Goal: Information Seeking & Learning: Understand process/instructions

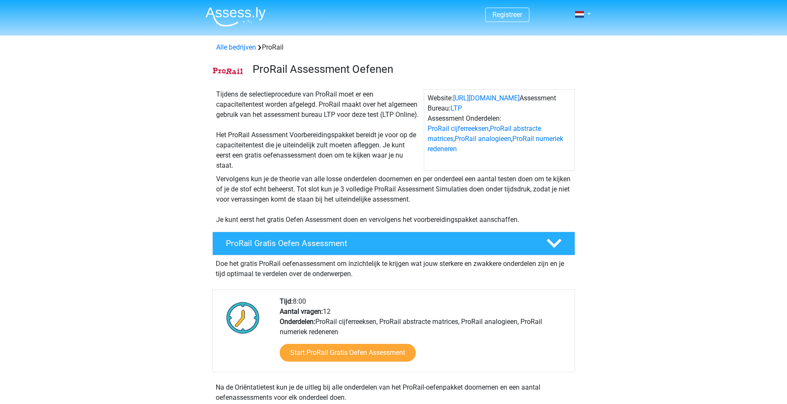
click at [289, 163] on div "Tijdens de selectieprocedure van ProRail moet er een capaciteitentest worden af…" at bounding box center [318, 129] width 211 height 81
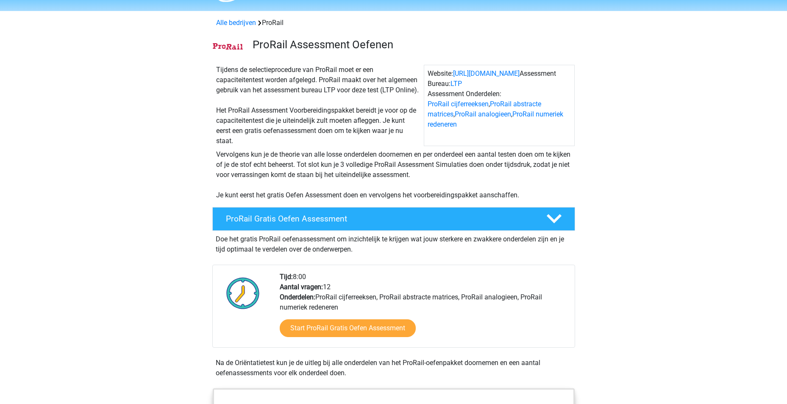
scroll to position [25, 0]
click at [324, 326] on link "Start ProRail Gratis Oefen Assessment" at bounding box center [347, 328] width 156 height 20
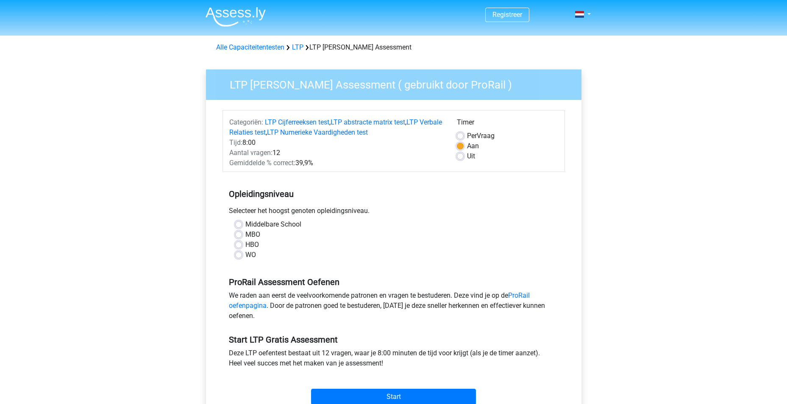
click at [245, 254] on label "WO" at bounding box center [250, 255] width 11 height 10
click at [237, 254] on input "WO" at bounding box center [238, 254] width 7 height 8
radio input "true"
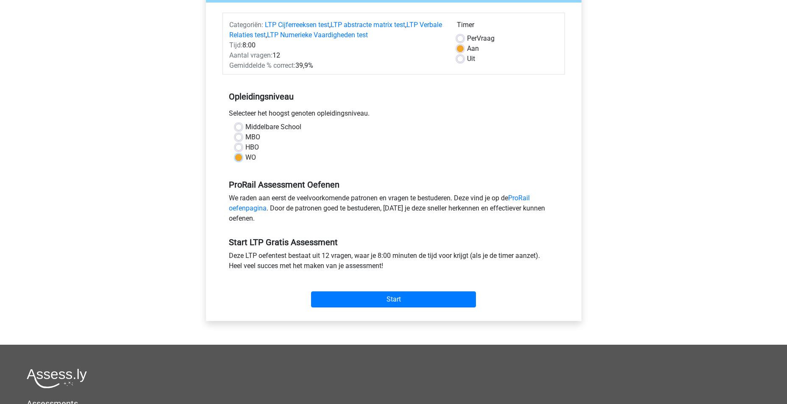
scroll to position [106, 0]
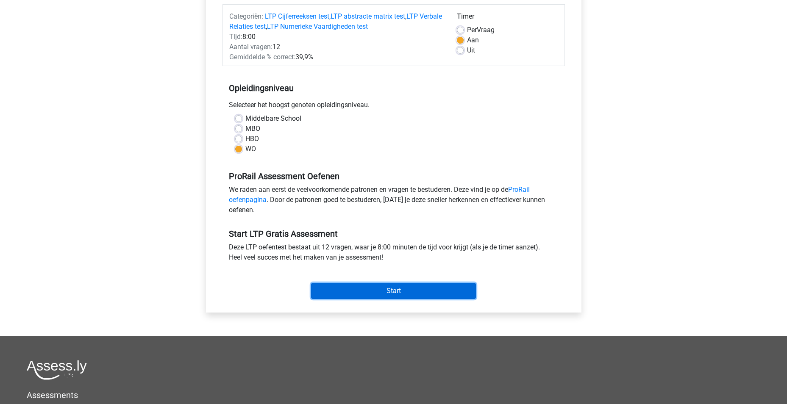
click at [380, 295] on input "Start" at bounding box center [393, 291] width 165 height 16
click at [467, 53] on label "Uit" at bounding box center [471, 50] width 8 height 10
click at [459, 53] on input "Uit" at bounding box center [460, 49] width 7 height 8
radio input "true"
click at [394, 288] on input "Start" at bounding box center [393, 291] width 165 height 16
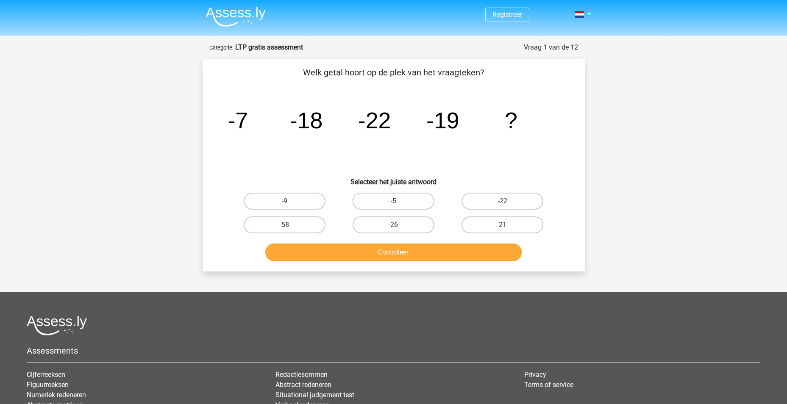
click at [305, 202] on label "-9" at bounding box center [285, 201] width 82 height 17
click at [290, 202] on input "-9" at bounding box center [287, 204] width 6 height 6
radio input "true"
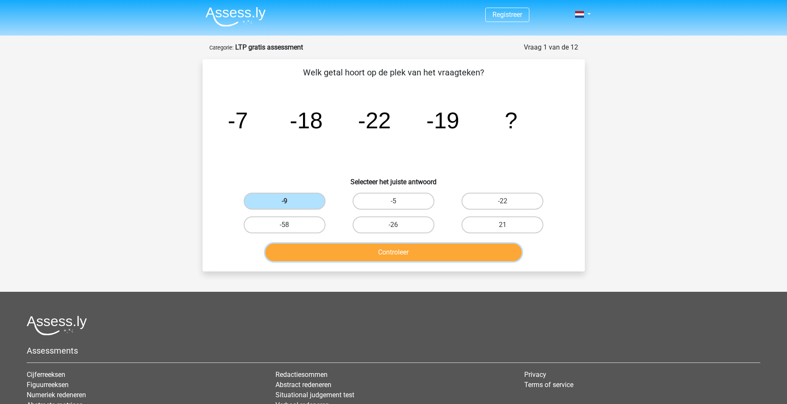
click at [408, 250] on button "Controleer" at bounding box center [393, 253] width 256 height 18
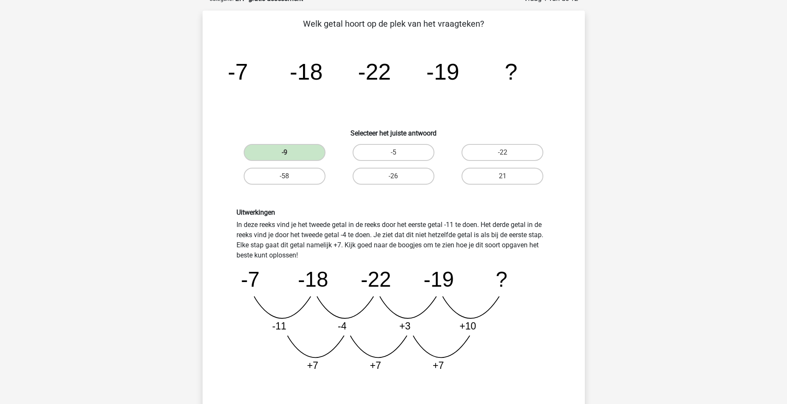
scroll to position [48, 0]
click at [273, 242] on div "Uitwerkingen In deze reeks vind je het tweede getal in de reeks door het eerste…" at bounding box center [393, 294] width 327 height 170
click at [246, 234] on div "Uitwerkingen In deze reeks vind je het tweede getal in de reeks door het eerste…" at bounding box center [393, 294] width 327 height 170
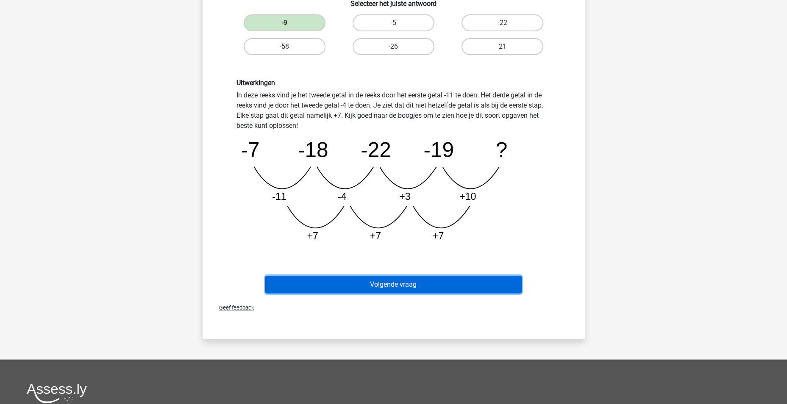
click at [411, 286] on button "Volgende vraag" at bounding box center [393, 285] width 256 height 18
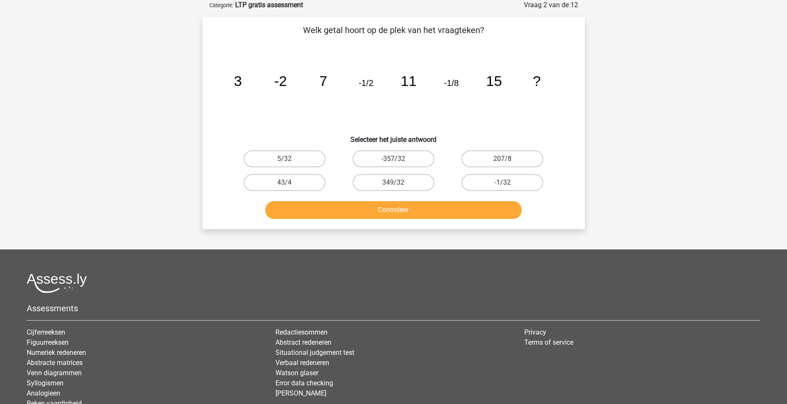
scroll to position [0, 0]
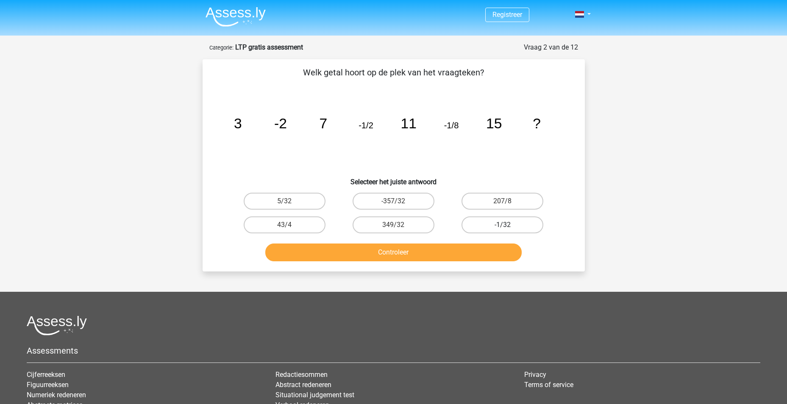
click at [496, 229] on label "-1/32" at bounding box center [503, 225] width 82 height 17
click at [503, 229] on input "-1/32" at bounding box center [506, 228] width 6 height 6
radio input "true"
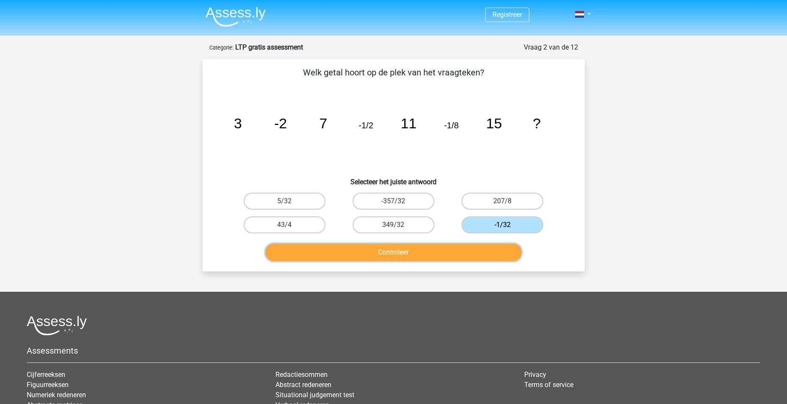
click at [411, 255] on button "Controleer" at bounding box center [393, 253] width 256 height 18
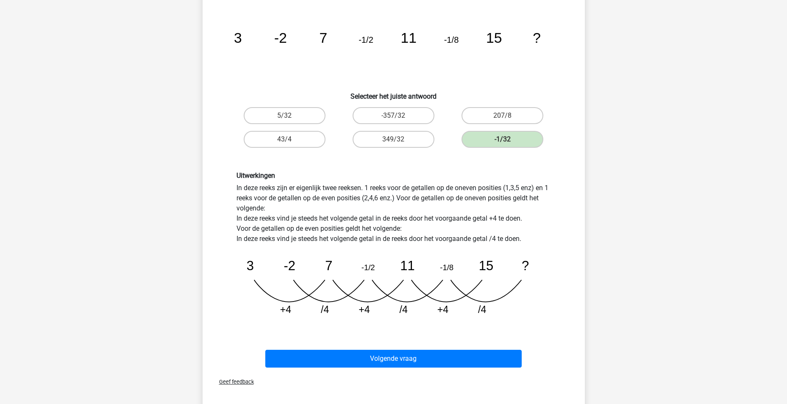
scroll to position [84, 0]
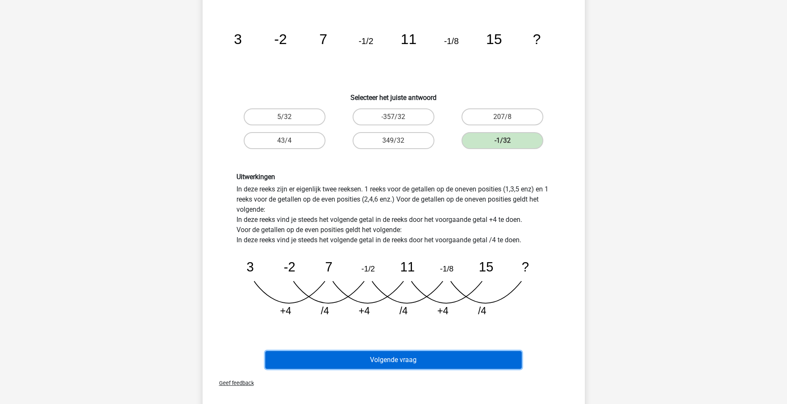
click at [404, 361] on button "Volgende vraag" at bounding box center [393, 360] width 256 height 18
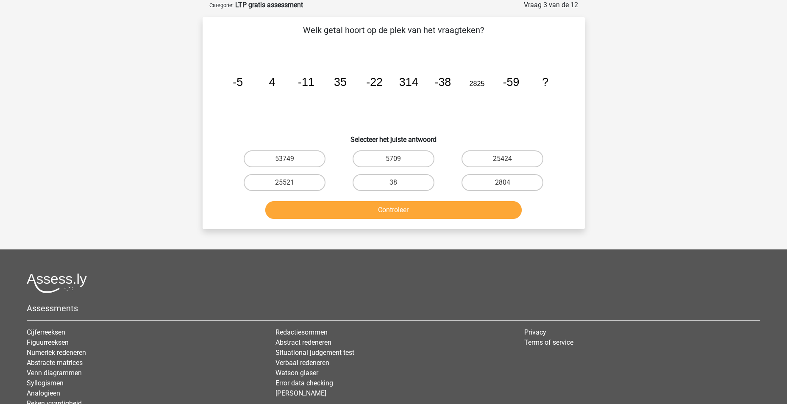
scroll to position [25, 0]
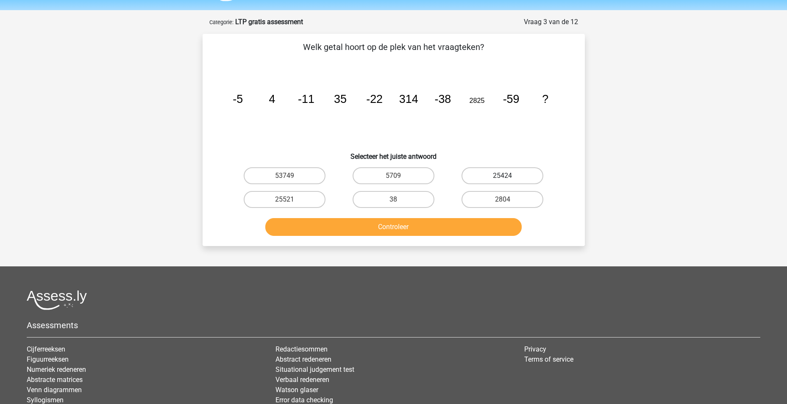
click at [500, 175] on label "25424" at bounding box center [503, 175] width 82 height 17
click at [503, 176] on input "25424" at bounding box center [506, 179] width 6 height 6
radio input "true"
click at [382, 229] on button "Controleer" at bounding box center [393, 227] width 256 height 18
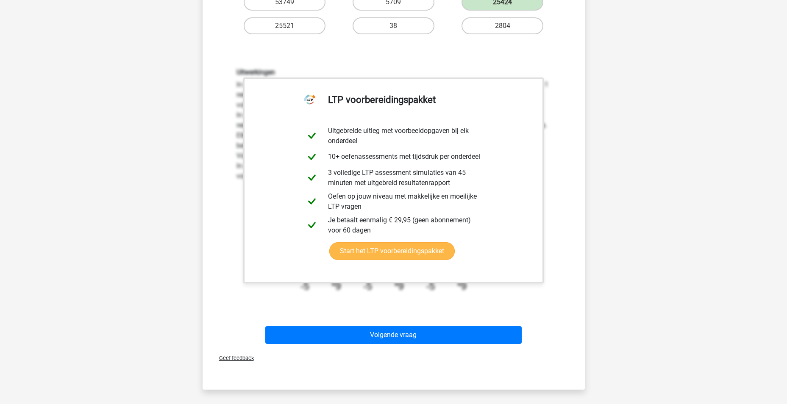
scroll to position [200, 0]
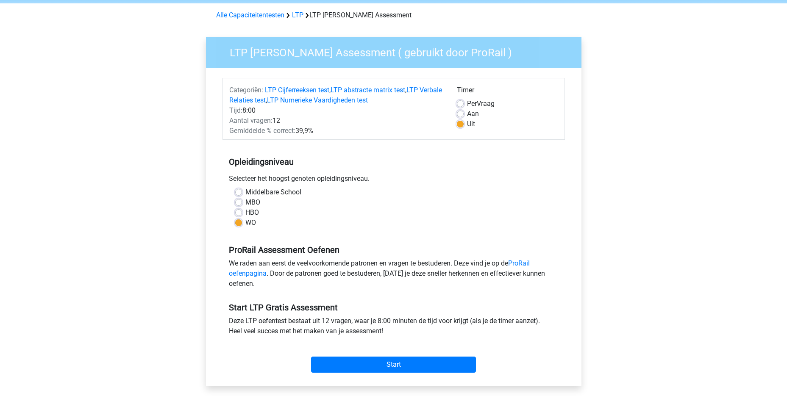
scroll to position [46, 0]
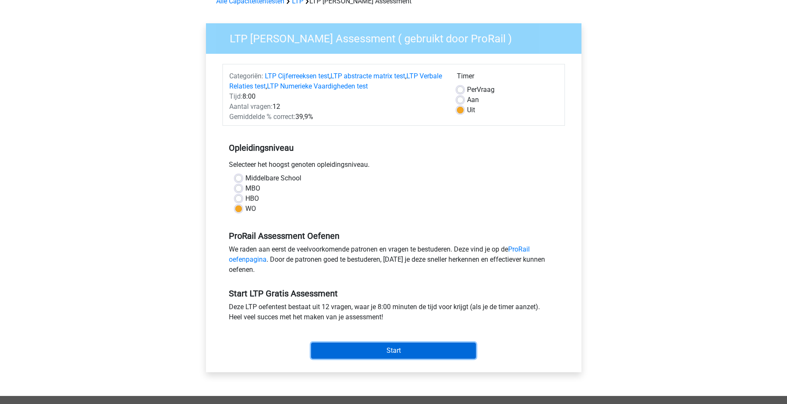
click at [399, 352] on input "Start" at bounding box center [393, 351] width 165 height 16
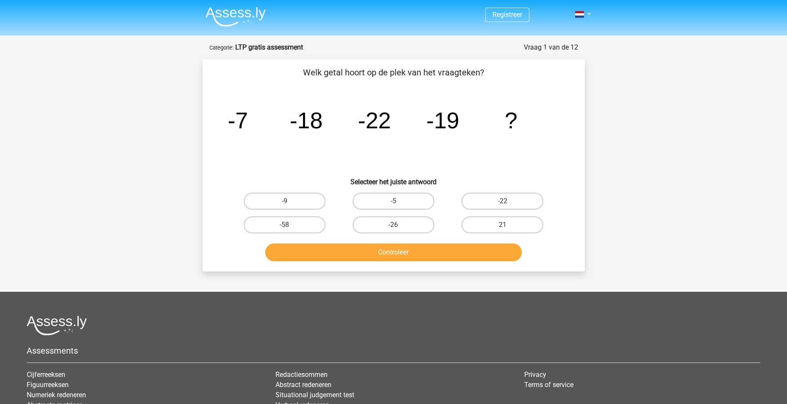
click at [284, 204] on input "-9" at bounding box center [287, 204] width 6 height 6
radio input "true"
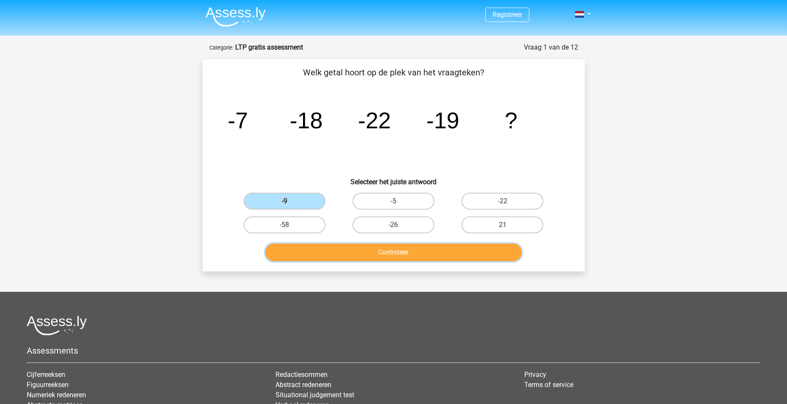
click at [396, 253] on button "Controleer" at bounding box center [393, 253] width 256 height 18
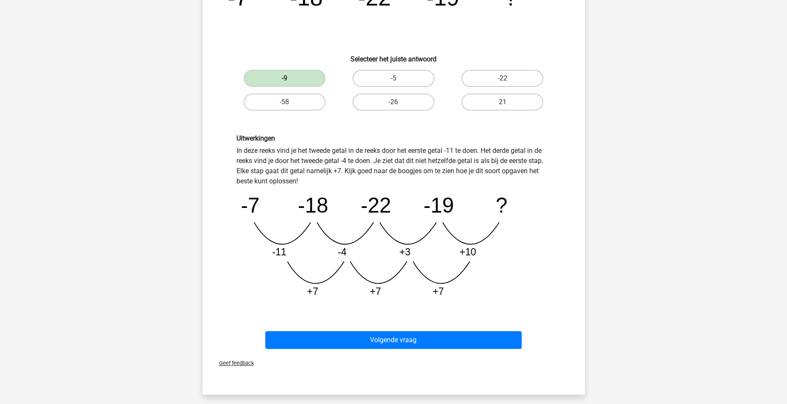
scroll to position [134, 0]
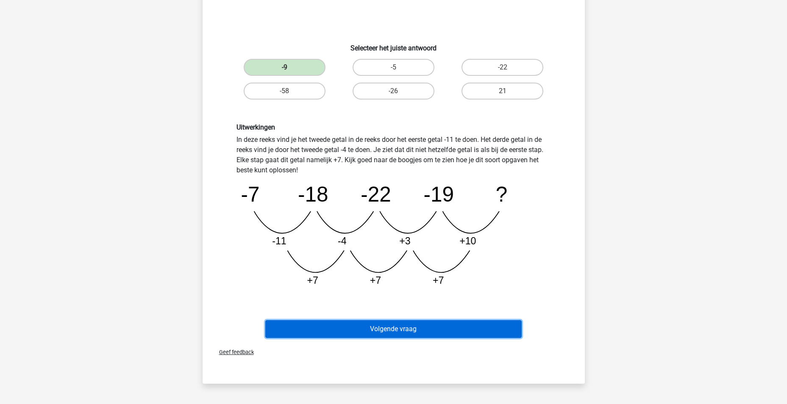
click at [396, 325] on button "Volgende vraag" at bounding box center [393, 329] width 256 height 18
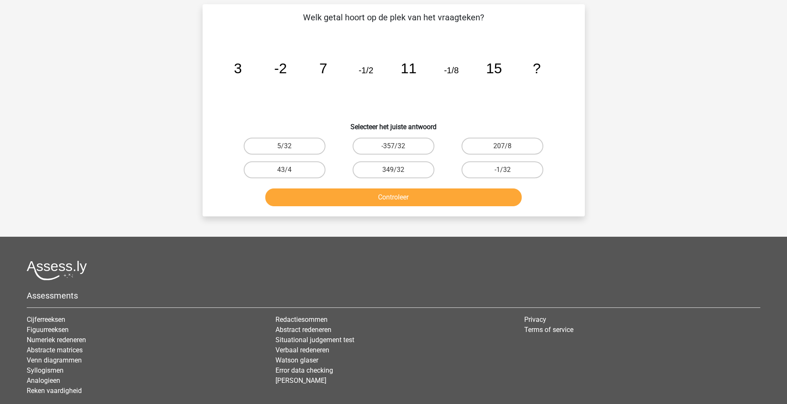
scroll to position [42, 0]
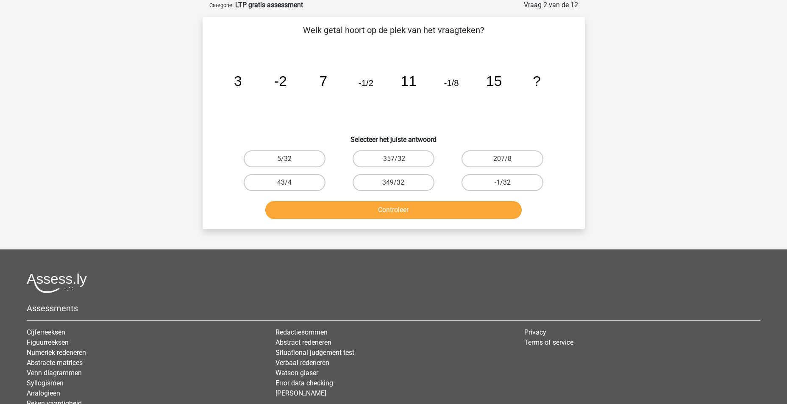
click at [485, 179] on label "-1/32" at bounding box center [503, 182] width 82 height 17
click at [503, 183] on input "-1/32" at bounding box center [506, 186] width 6 height 6
radio input "true"
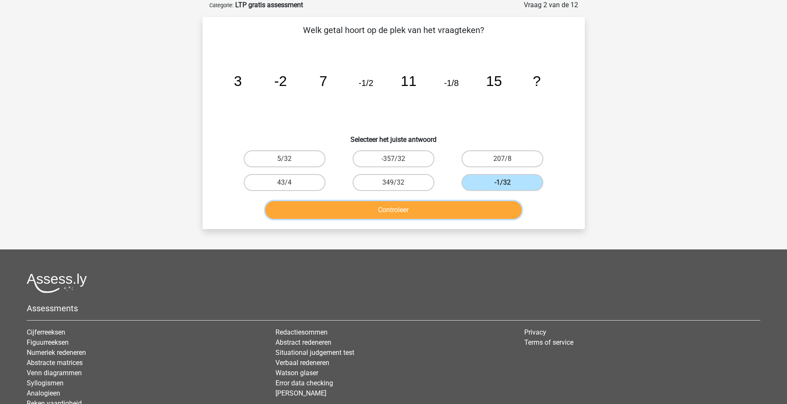
click at [440, 215] on button "Controleer" at bounding box center [393, 210] width 256 height 18
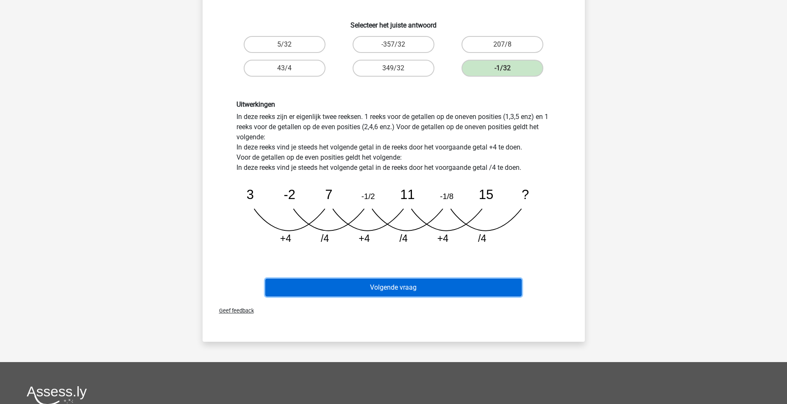
click at [386, 287] on button "Volgende vraag" at bounding box center [393, 288] width 256 height 18
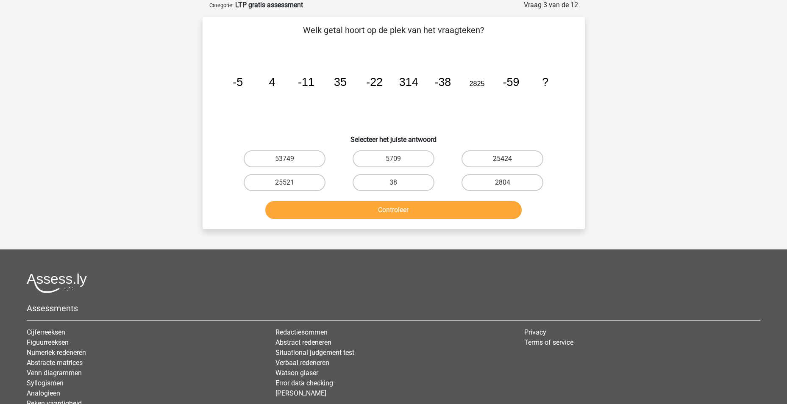
click at [486, 162] on label "25424" at bounding box center [503, 158] width 82 height 17
click at [503, 162] on input "25424" at bounding box center [506, 162] width 6 height 6
radio input "true"
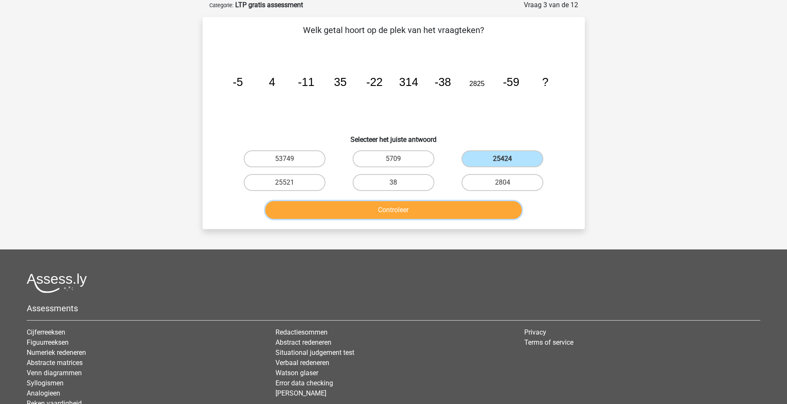
click at [411, 212] on button "Controleer" at bounding box center [393, 210] width 256 height 18
